Goal: Task Accomplishment & Management: Use online tool/utility

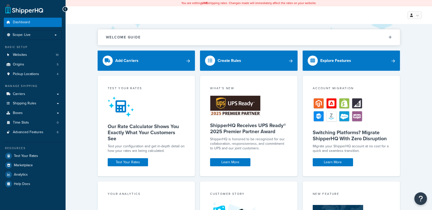
click at [27, 94] on link "Carriers" at bounding box center [33, 93] width 58 height 9
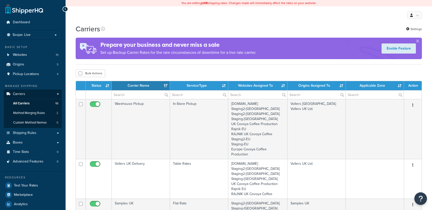
select select "15"
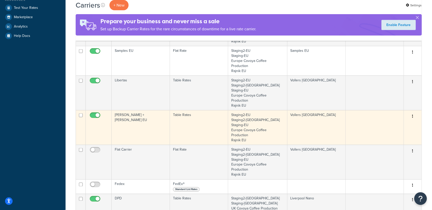
click at [347, 110] on td at bounding box center [375, 127] width 58 height 35
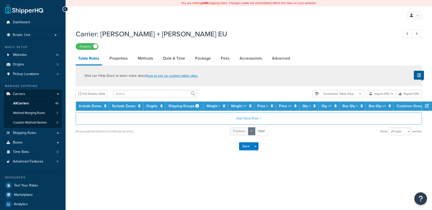
select select "25"
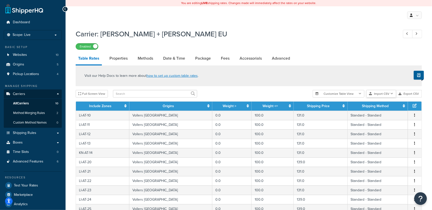
click at [391, 94] on button "Import CSV" at bounding box center [381, 94] width 30 height 8
click at [389, 97] on div "Customize Table View Show all columns Show selected columns Import CSV Import a…" at bounding box center [367, 94] width 109 height 8
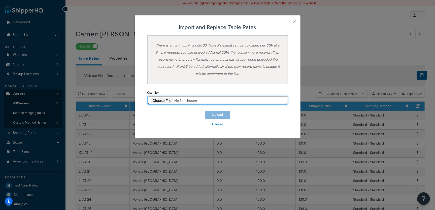
click at [165, 100] on input "file" at bounding box center [218, 100] width 141 height 9
type input "C:\fakepath\Table Rates Update (Poland).csv"
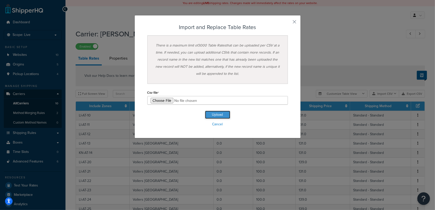
click at [219, 115] on button "Upload" at bounding box center [217, 114] width 25 height 8
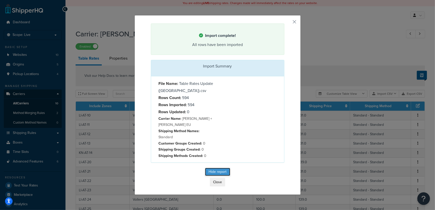
click at [215, 167] on button "Hide report" at bounding box center [217, 171] width 25 height 8
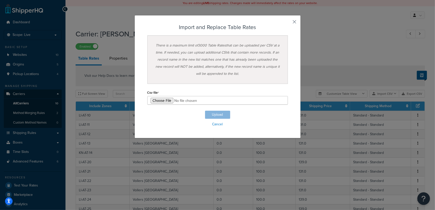
click at [288, 23] on button "button" at bounding box center [287, 23] width 1 height 1
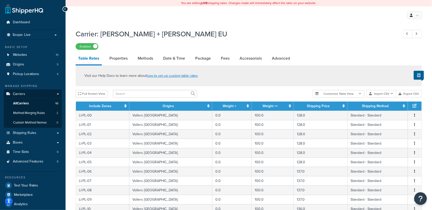
click at [198, 25] on div "You are editing LIVE shipping rates. Changes made will immediately affect the r…" at bounding box center [249, 207] width 366 height 415
